Goal: Navigation & Orientation: Find specific page/section

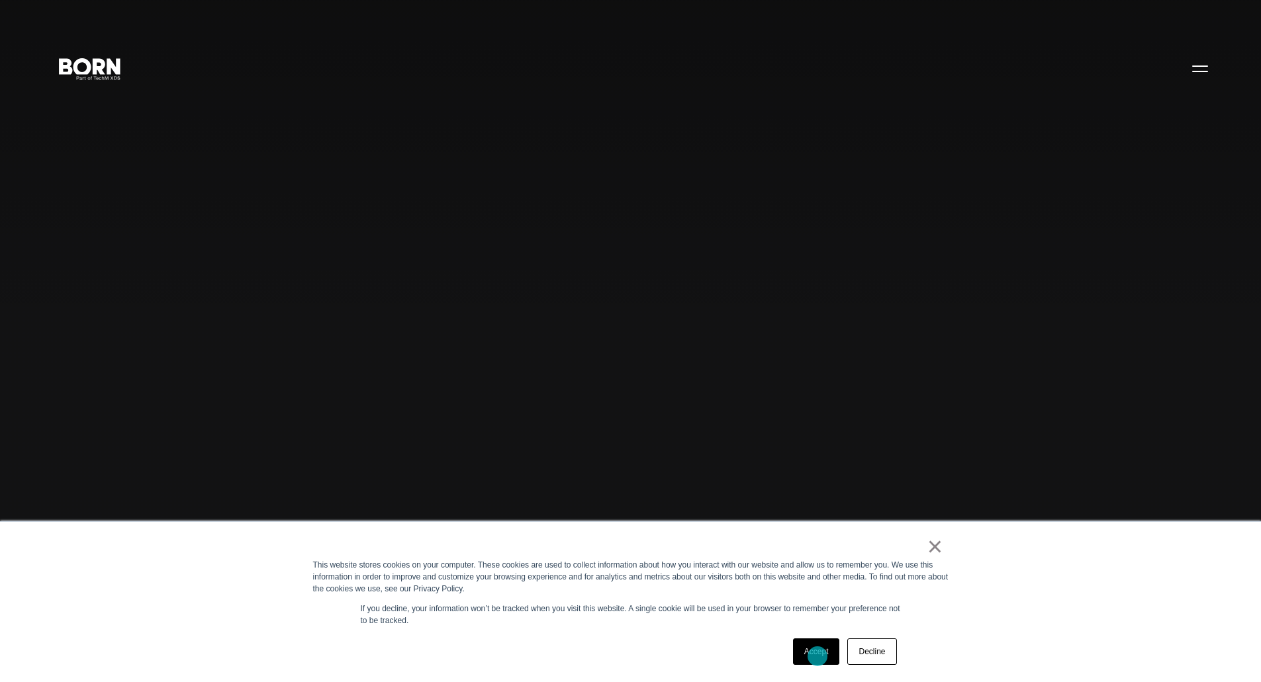
click at [817, 656] on link "Accept" at bounding box center [816, 652] width 47 height 26
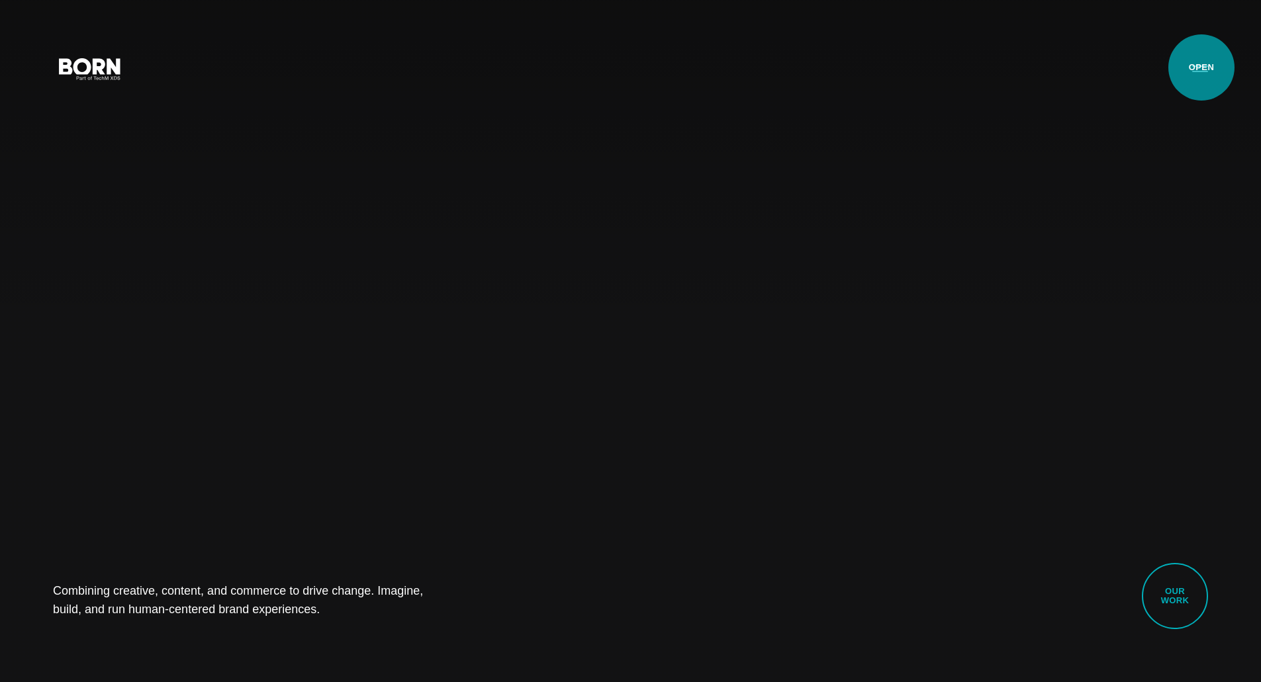
click at [1201, 68] on button "Primary Menu" at bounding box center [1200, 68] width 32 height 28
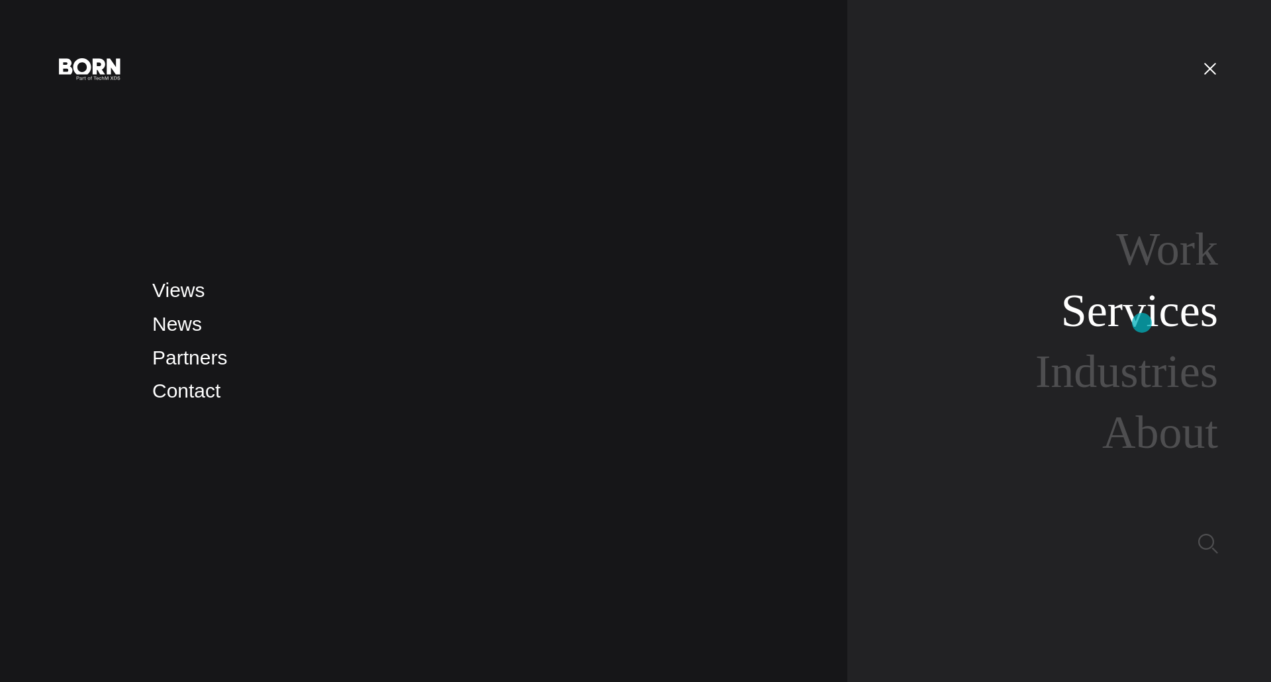
click at [1142, 323] on link "Services" at bounding box center [1139, 310] width 157 height 51
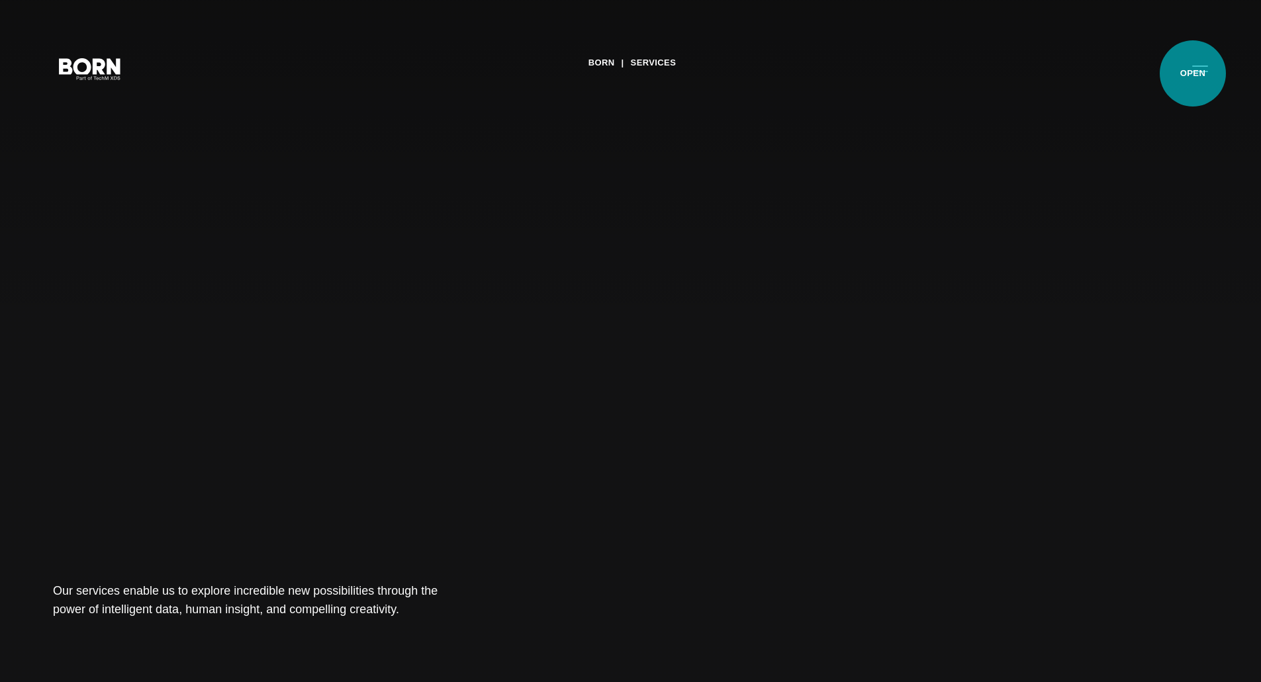
click at [1193, 73] on button "Primary Menu" at bounding box center [1200, 68] width 32 height 28
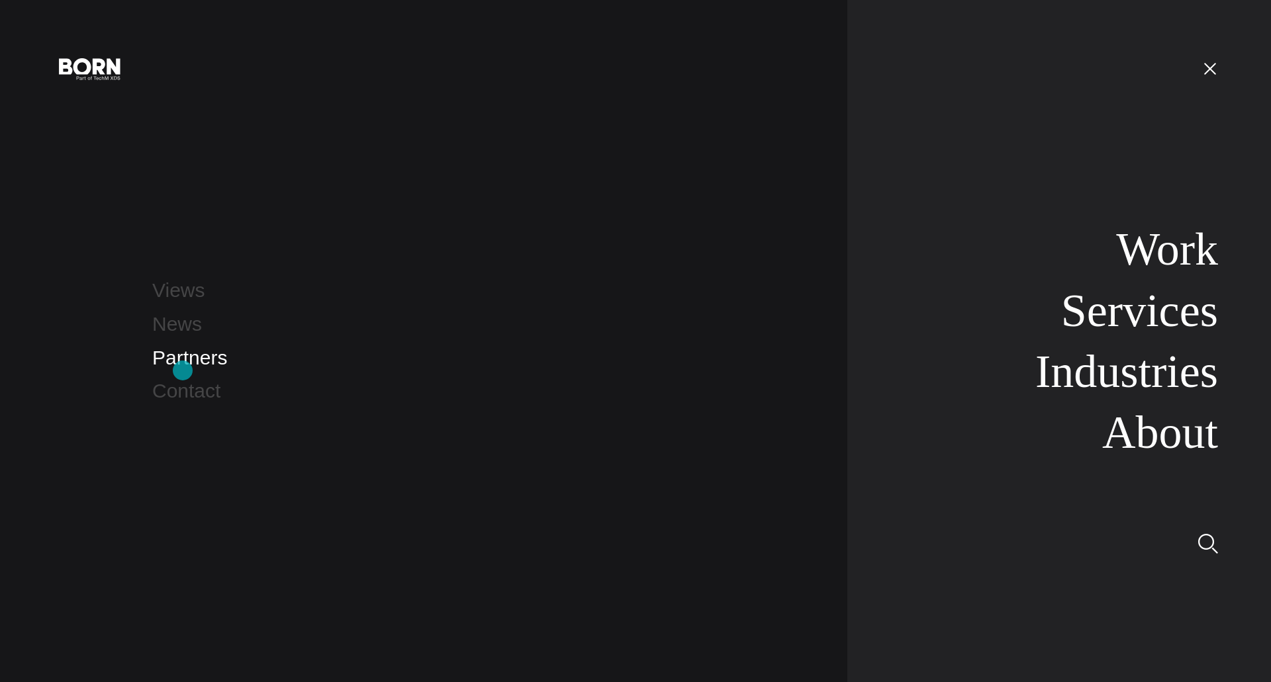
click at [183, 369] on link "Partners" at bounding box center [189, 358] width 75 height 22
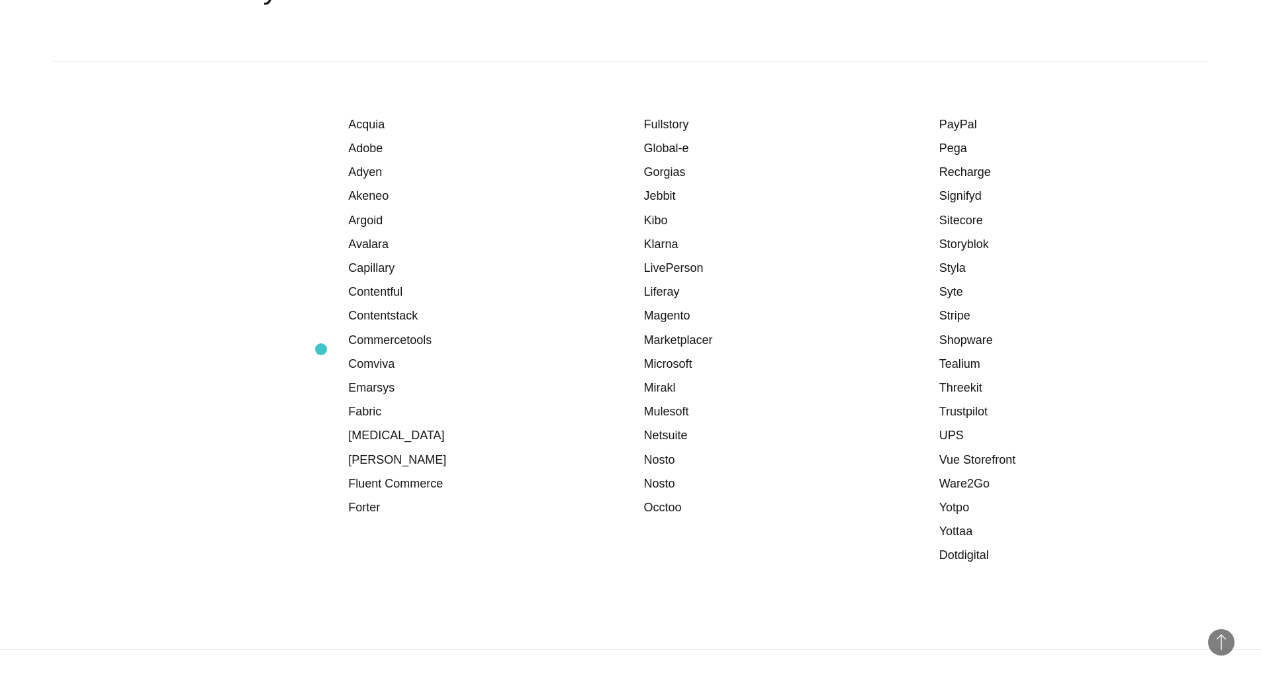
scroll to position [1588, 0]
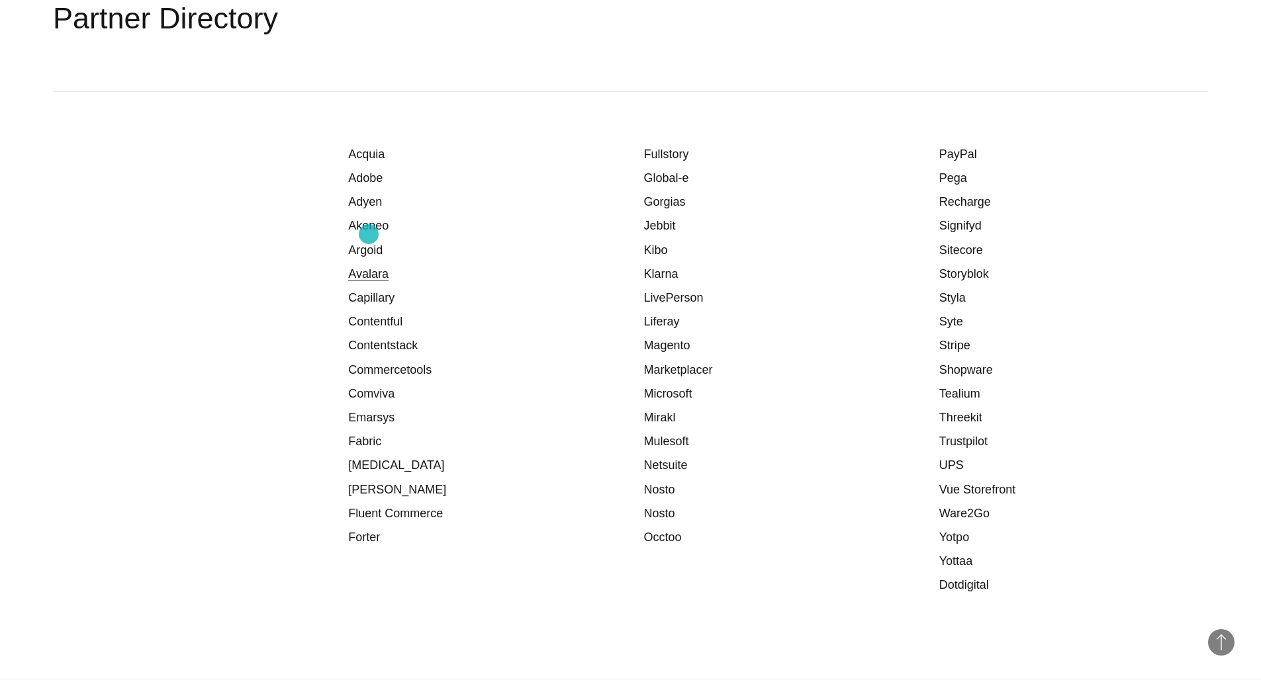
click at [369, 267] on link "Avalara" at bounding box center [368, 273] width 40 height 13
